Goal: Transaction & Acquisition: Purchase product/service

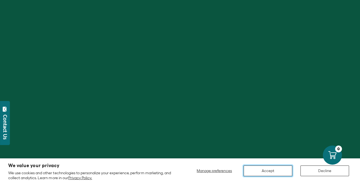
click at [273, 169] on button "Accept" at bounding box center [268, 170] width 49 height 11
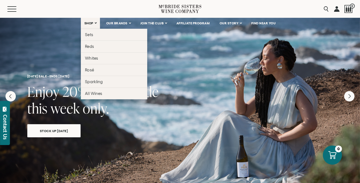
click at [89, 24] on span "SHOP" at bounding box center [88, 23] width 9 height 4
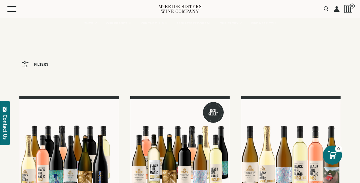
click at [39, 65] on span "Filters" at bounding box center [41, 64] width 14 height 4
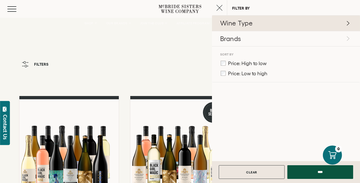
click at [345, 25] on p "Wine Type" at bounding box center [285, 23] width 130 height 9
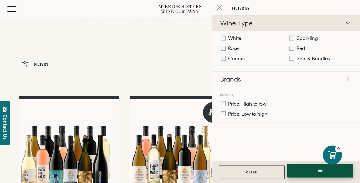
click at [316, 171] on input "****" at bounding box center [320, 171] width 66 height 14
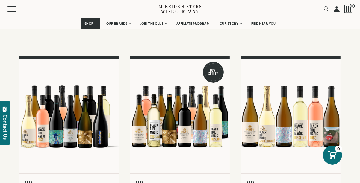
scroll to position [39, 0]
